Goal: Information Seeking & Learning: Learn about a topic

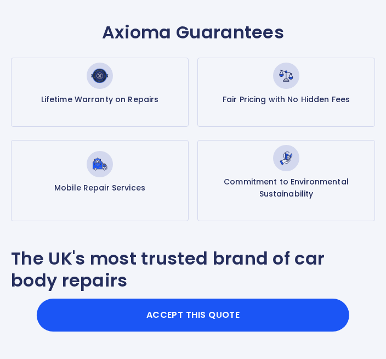
scroll to position [547, 0]
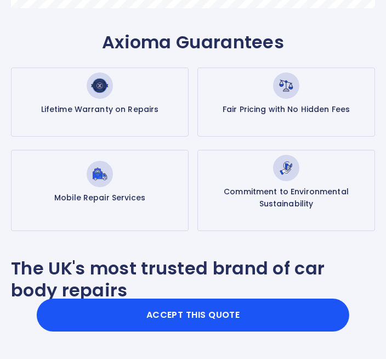
click at [363, 215] on div "Commitment to Environmental Sustainability" at bounding box center [286, 190] width 178 height 81
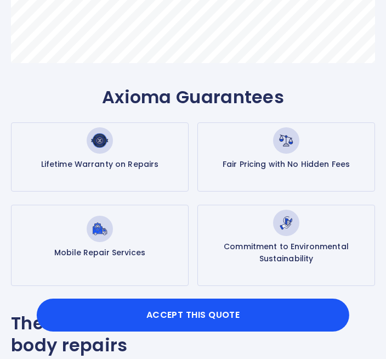
scroll to position [493, 0]
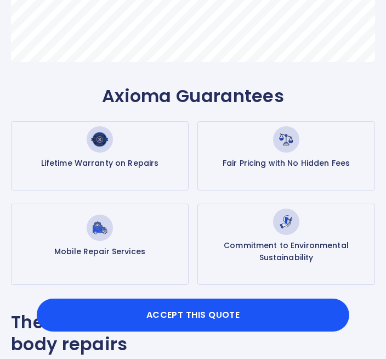
click at [359, 246] on p "Commitment to Environmental Sustainability" at bounding box center [286, 251] width 168 height 24
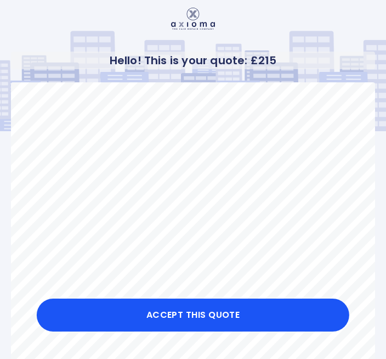
scroll to position [0, 0]
